Goal: Transaction & Acquisition: Purchase product/service

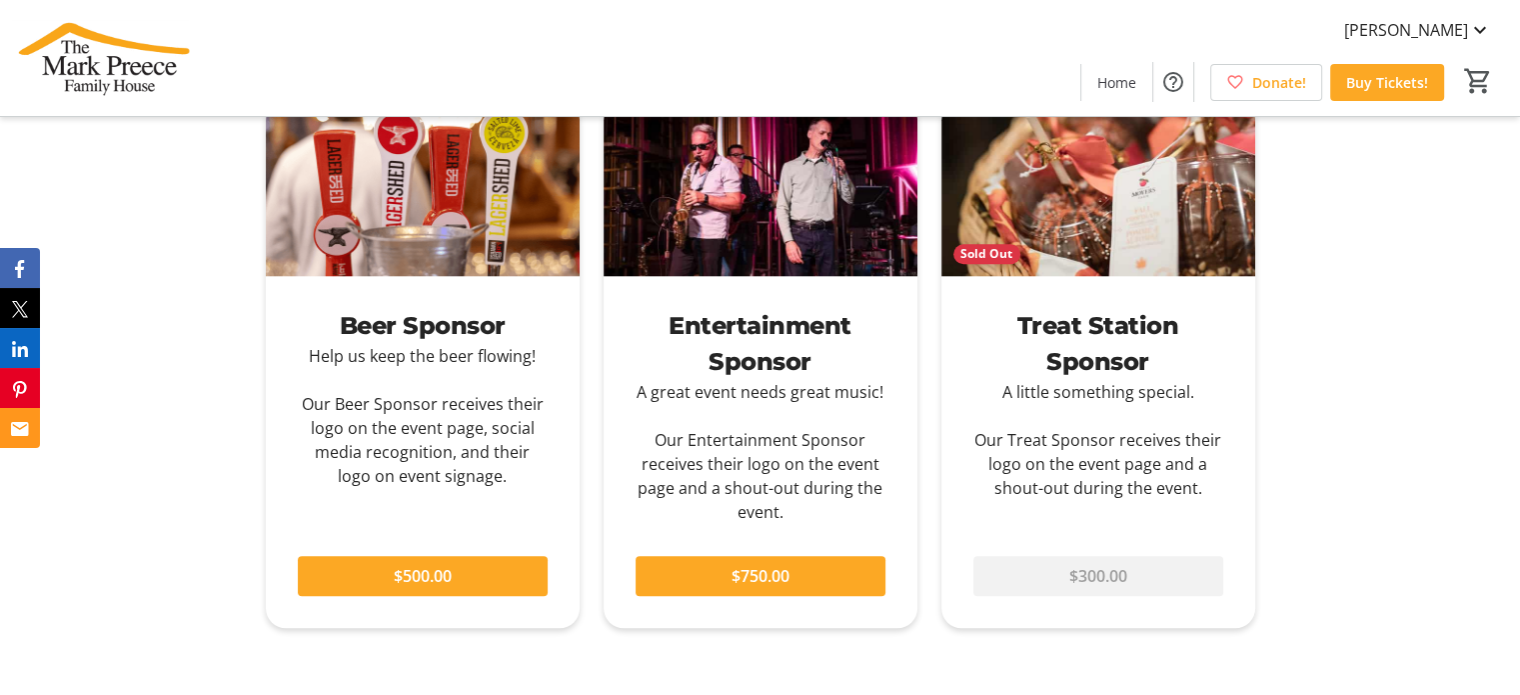
scroll to position [1899, 0]
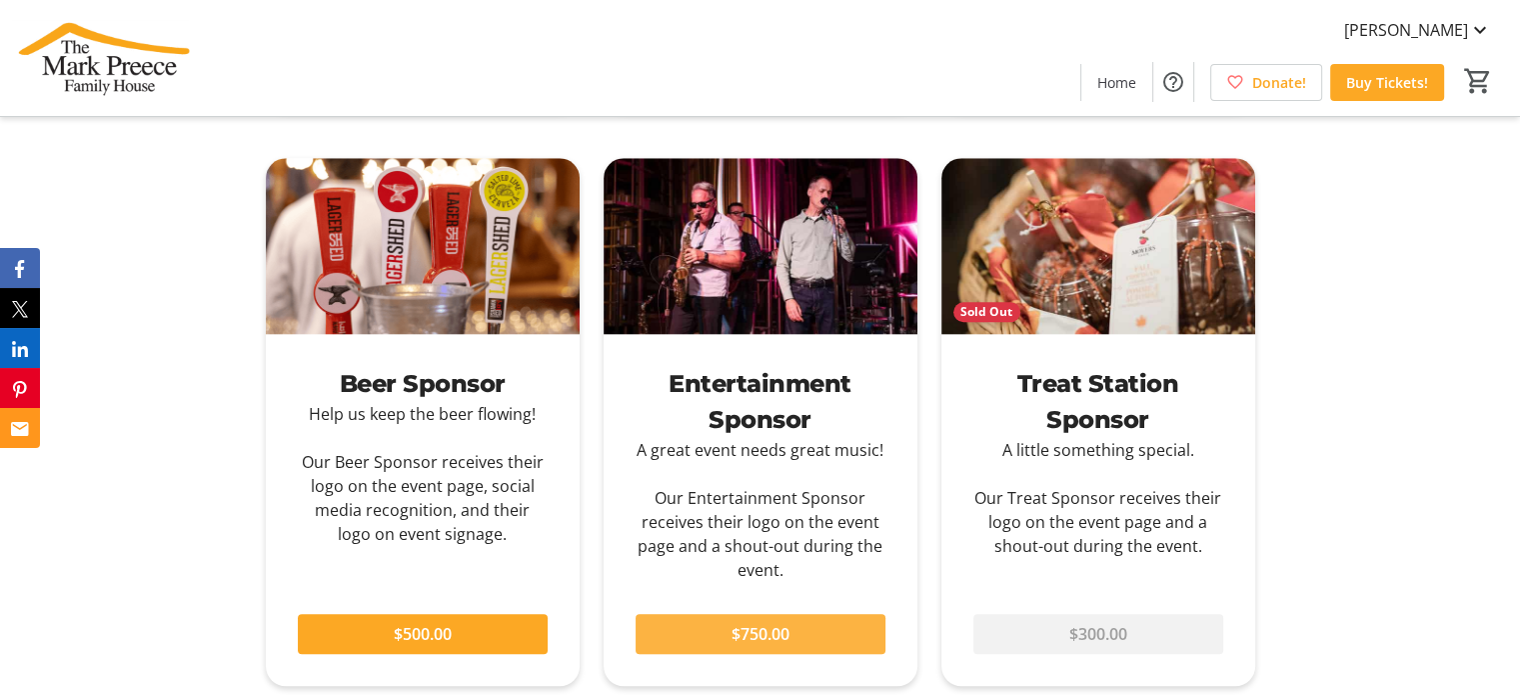
click at [810, 646] on span at bounding box center [761, 634] width 250 height 48
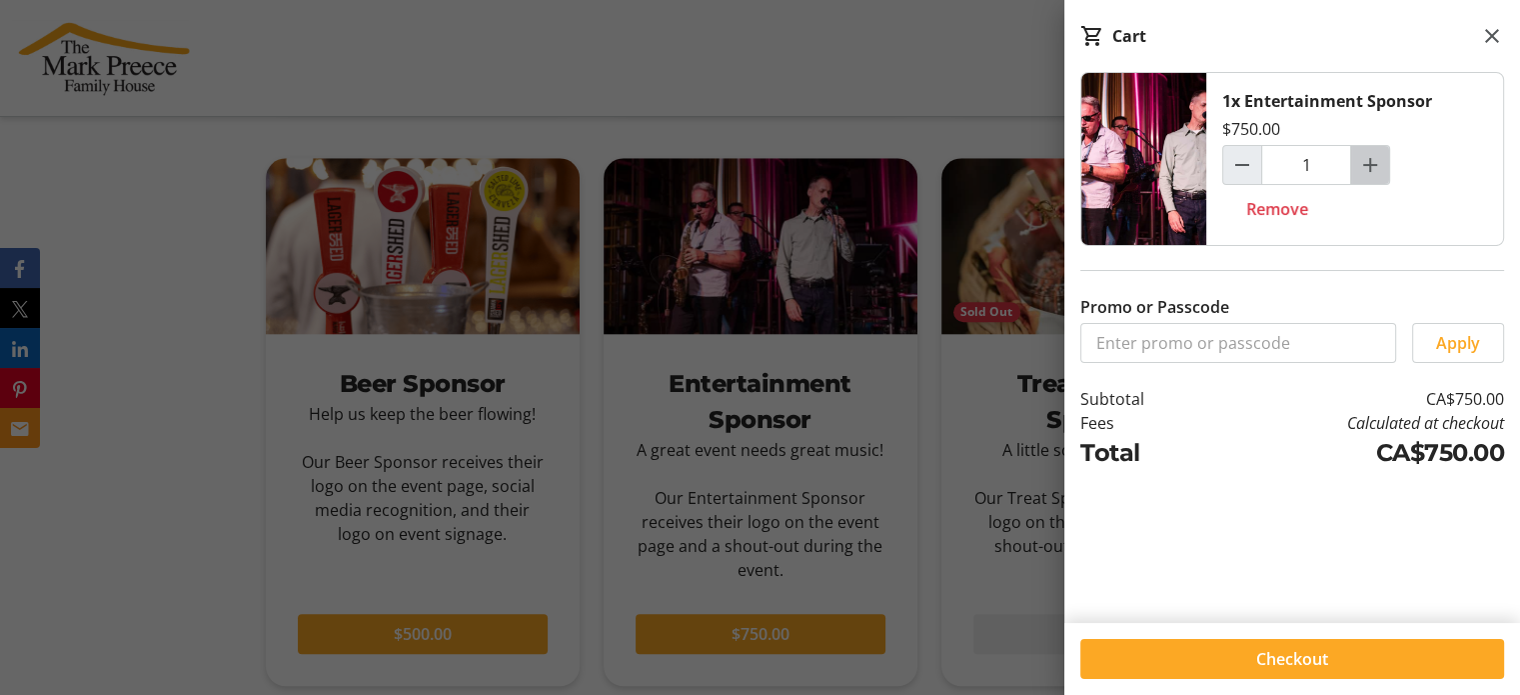
click at [1368, 175] on mat-icon "Increment by one" at bounding box center [1370, 165] width 24 height 24
click at [1371, 173] on mat-icon "Increment by one" at bounding box center [1370, 165] width 24 height 24
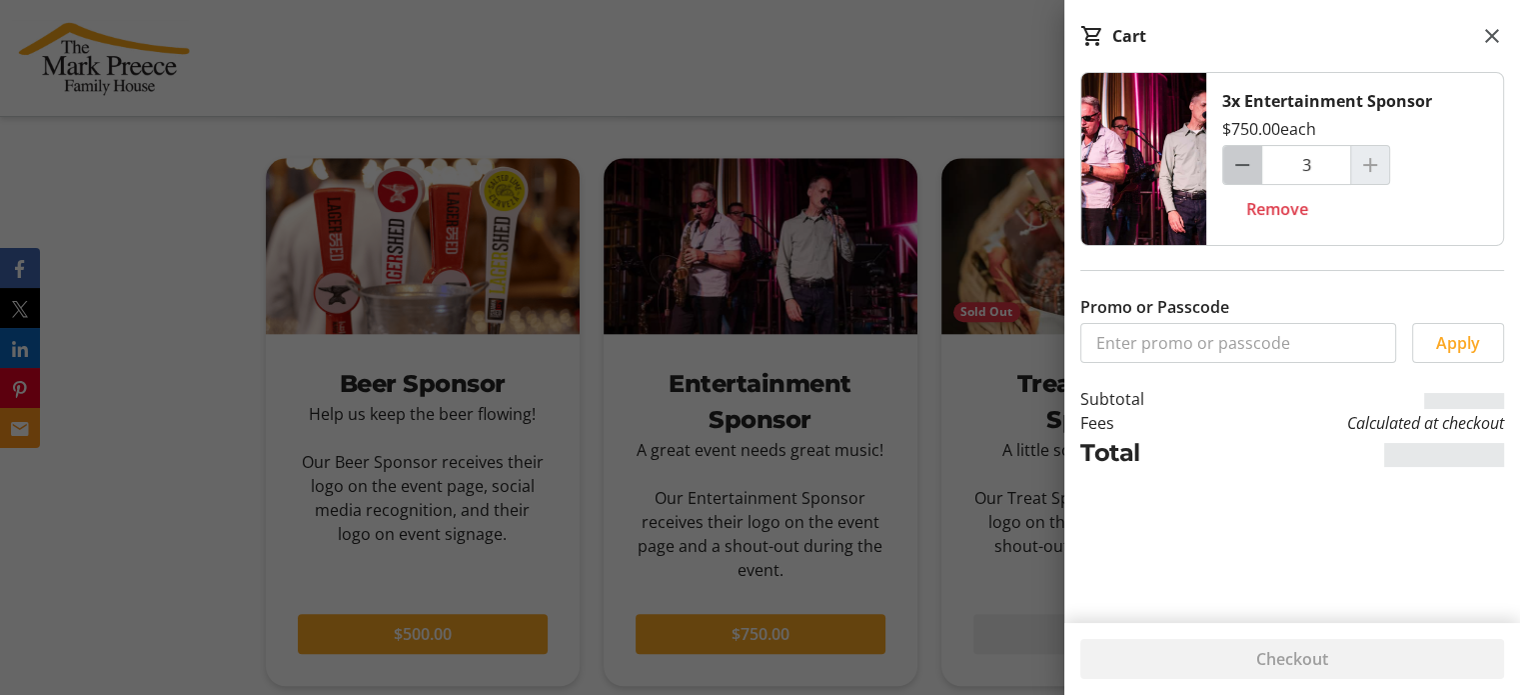
click at [1243, 170] on mat-icon "Decrement by one" at bounding box center [1242, 165] width 24 height 24
type input "1"
click at [1489, 37] on mat-icon at bounding box center [1492, 36] width 24 height 24
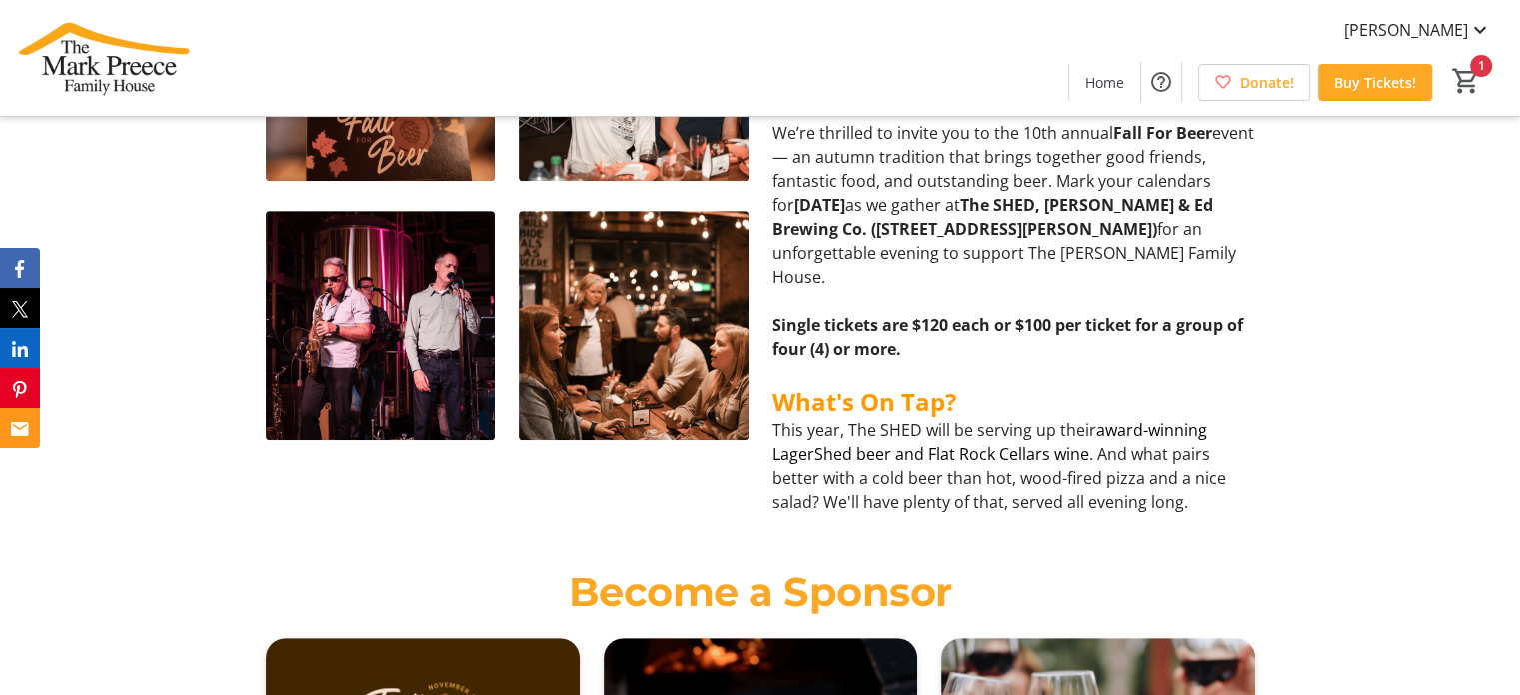
scroll to position [799, 0]
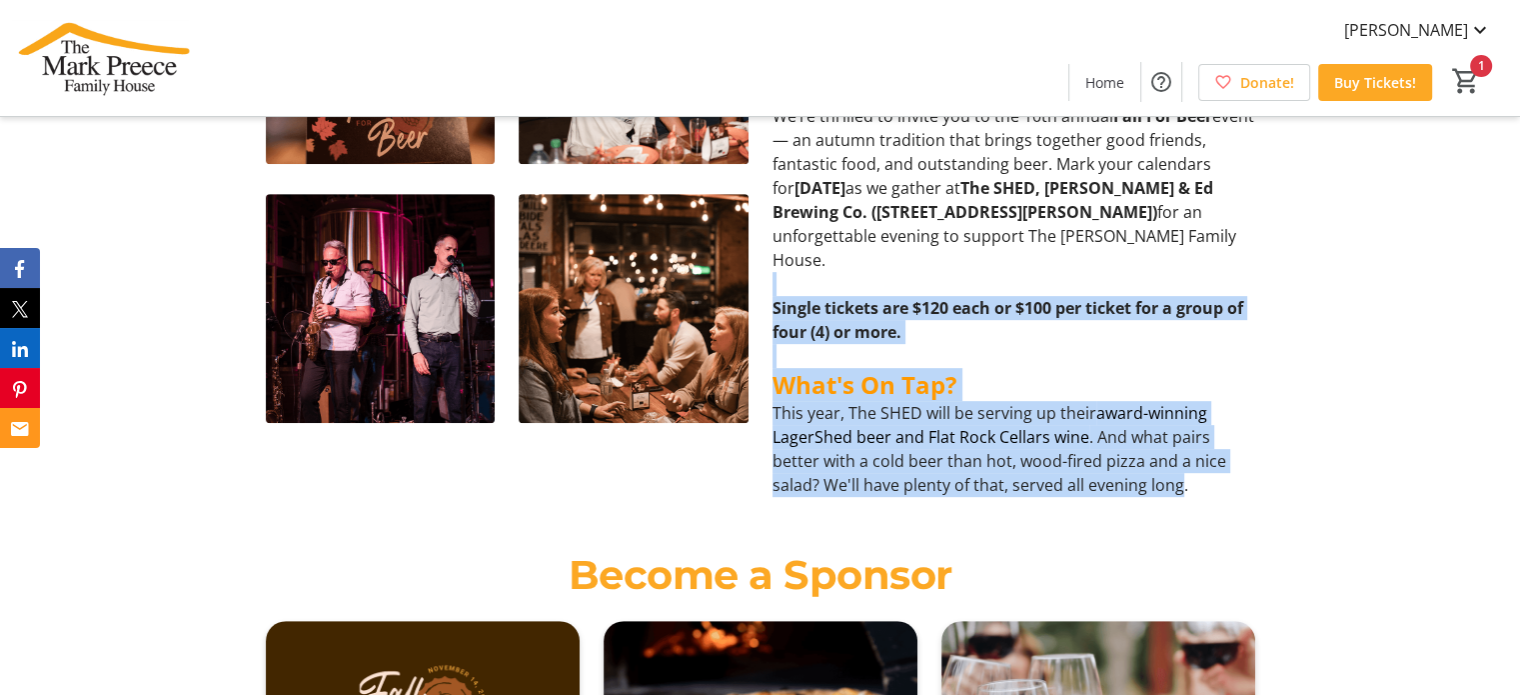
drag, startPoint x: 1180, startPoint y: 483, endPoint x: 982, endPoint y: 274, distance: 287.7
click at [983, 275] on div "We’re thrilled to invite you to the 10th annual Fall For Beer event — an autumn…" at bounding box center [1013, 300] width 483 height 393
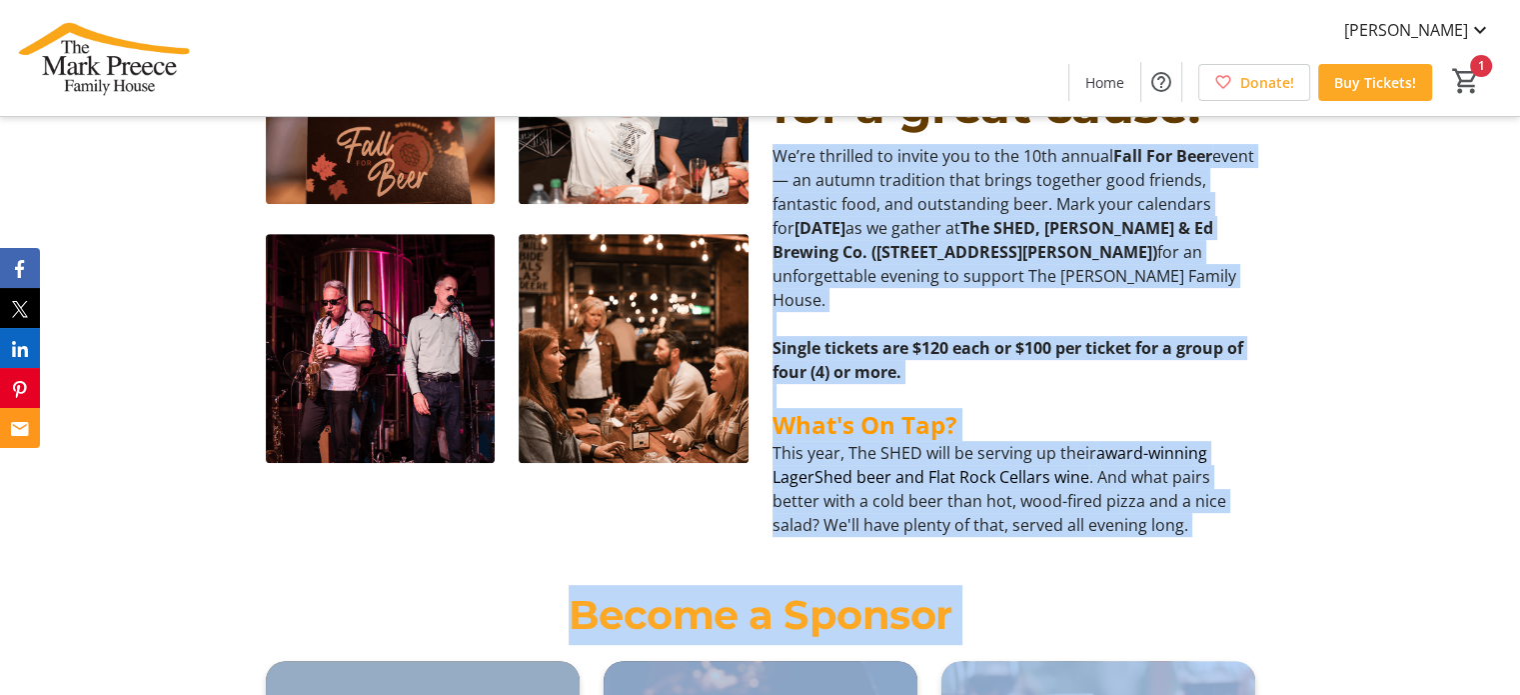
scroll to position [837, 0]
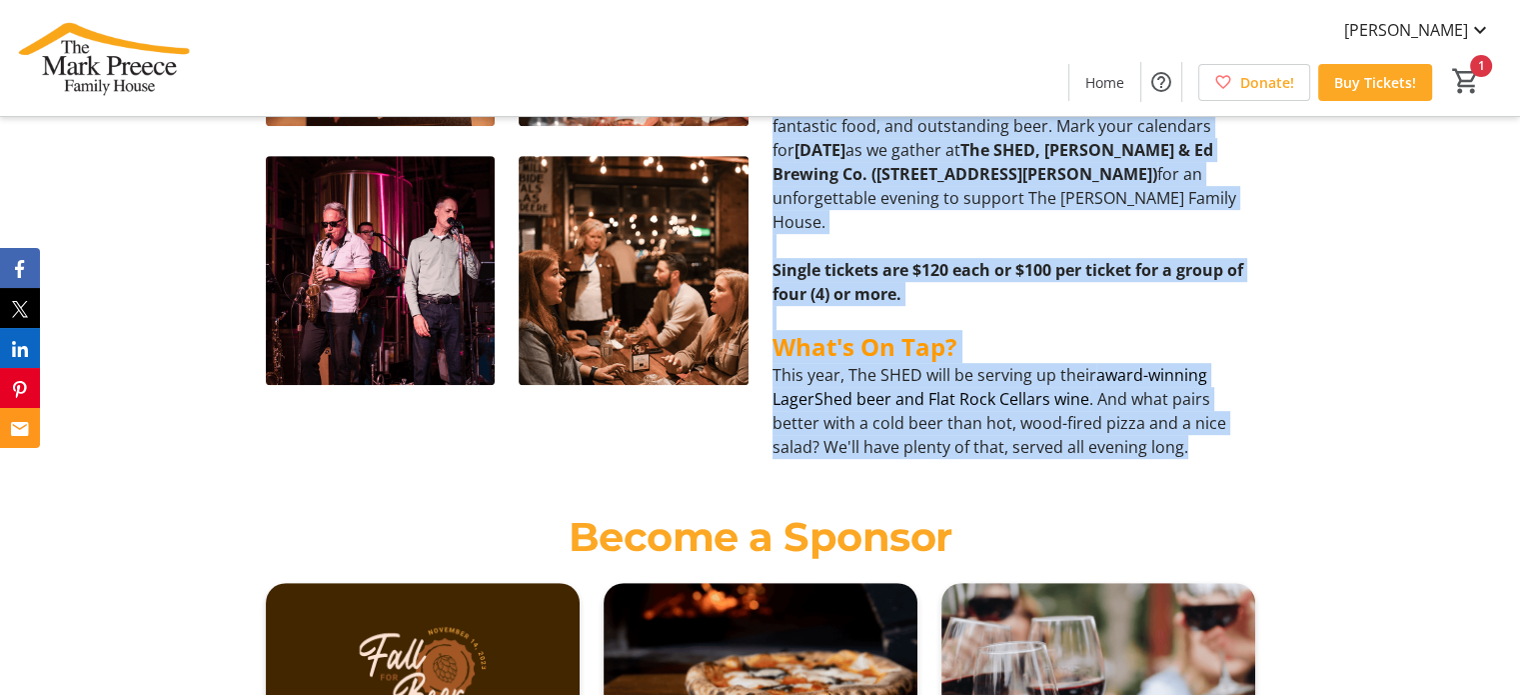
drag, startPoint x: 776, startPoint y: 318, endPoint x: 1189, endPoint y: 459, distance: 436.1
click at [1189, 459] on div "We’re thrilled to invite you to the 10th annual Fall For Beer event — an autumn…" at bounding box center [1013, 262] width 483 height 393
copy div "We’re thrilled to invite you to the 10th annual Fall For Beer event — an autumn…"
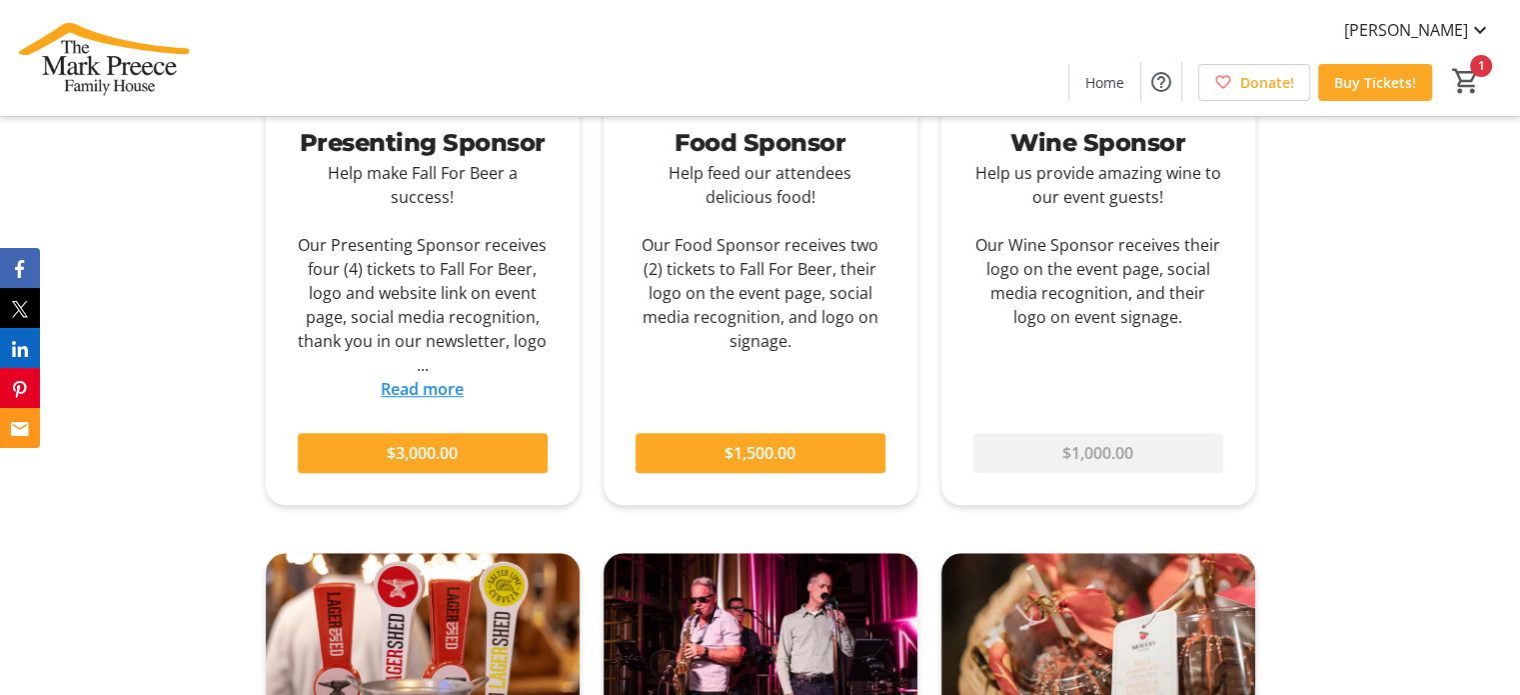
scroll to position [1399, 0]
